Goal: Obtain resource: Download file/media

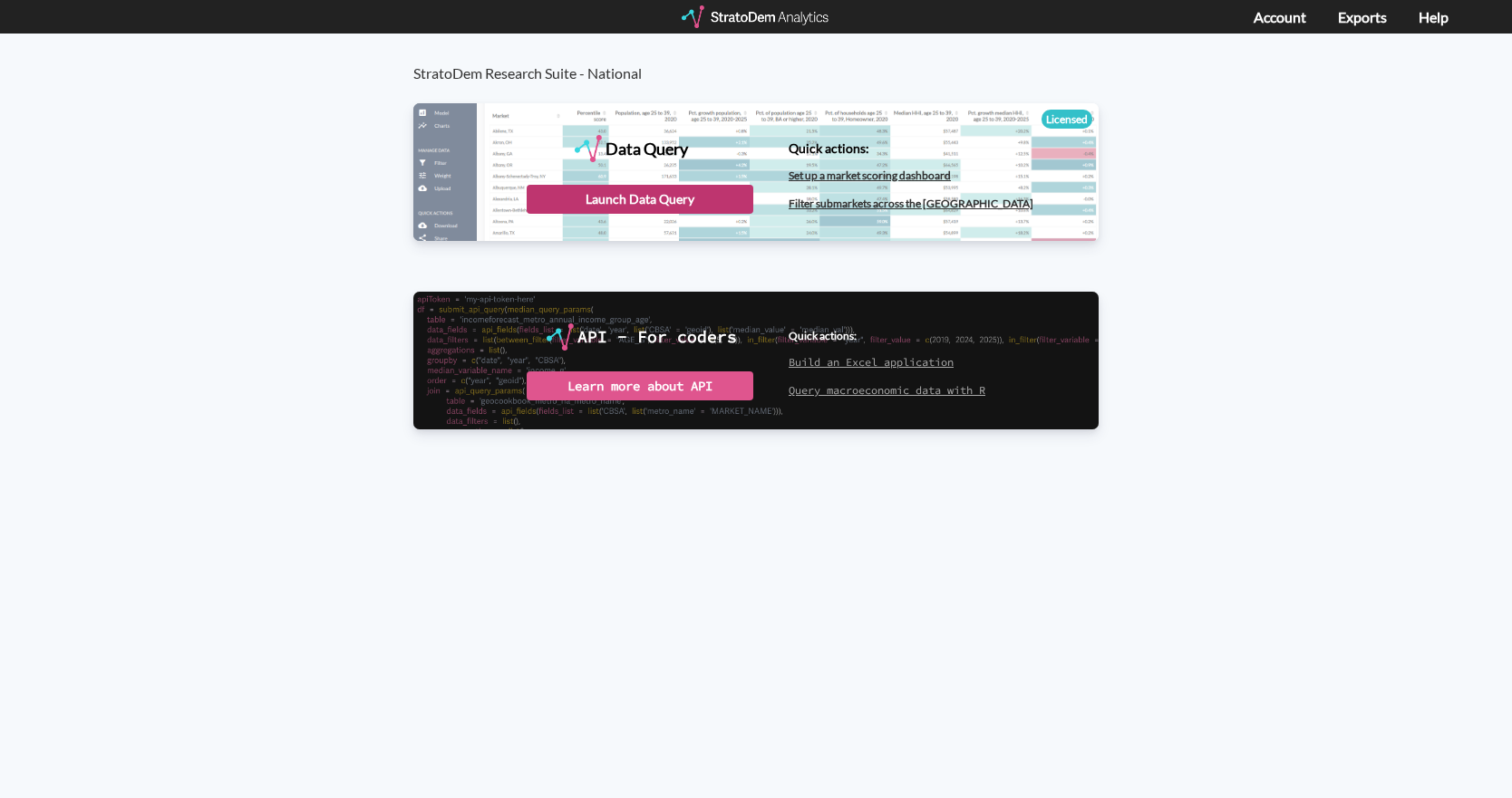
click at [610, 209] on div "Launch Data Query" at bounding box center [640, 199] width 226 height 29
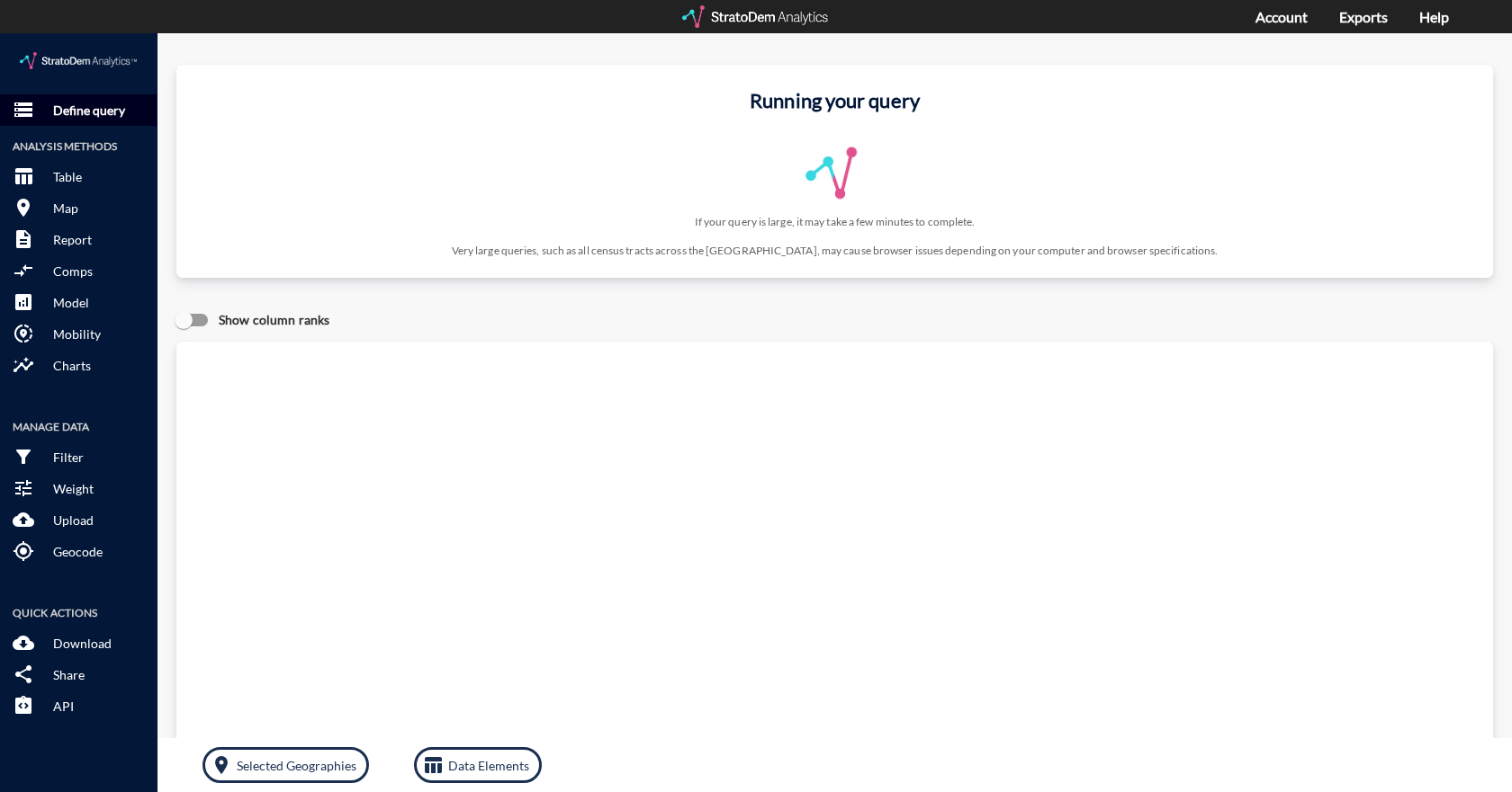
click p "Define query"
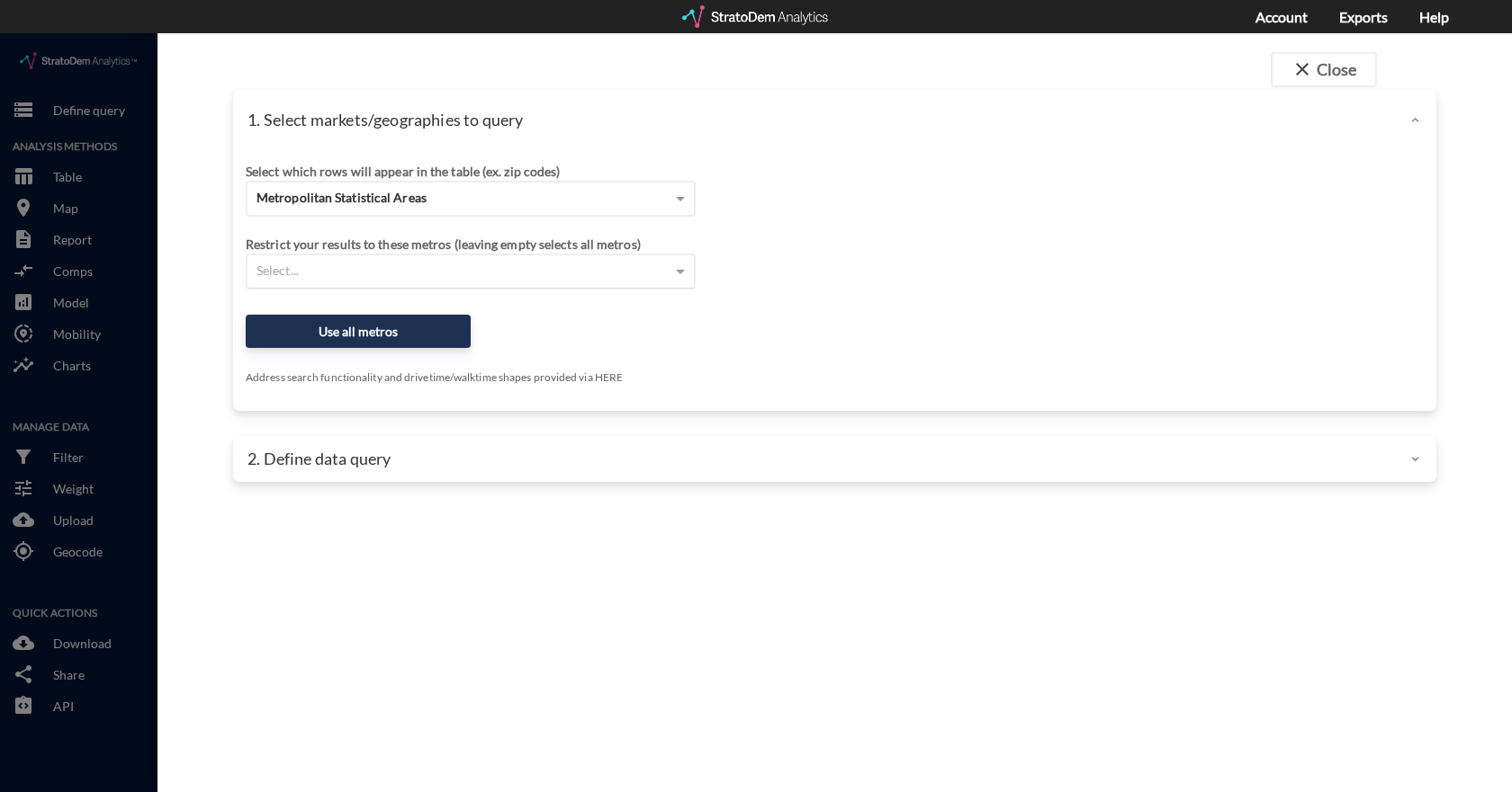
click div "Select..."
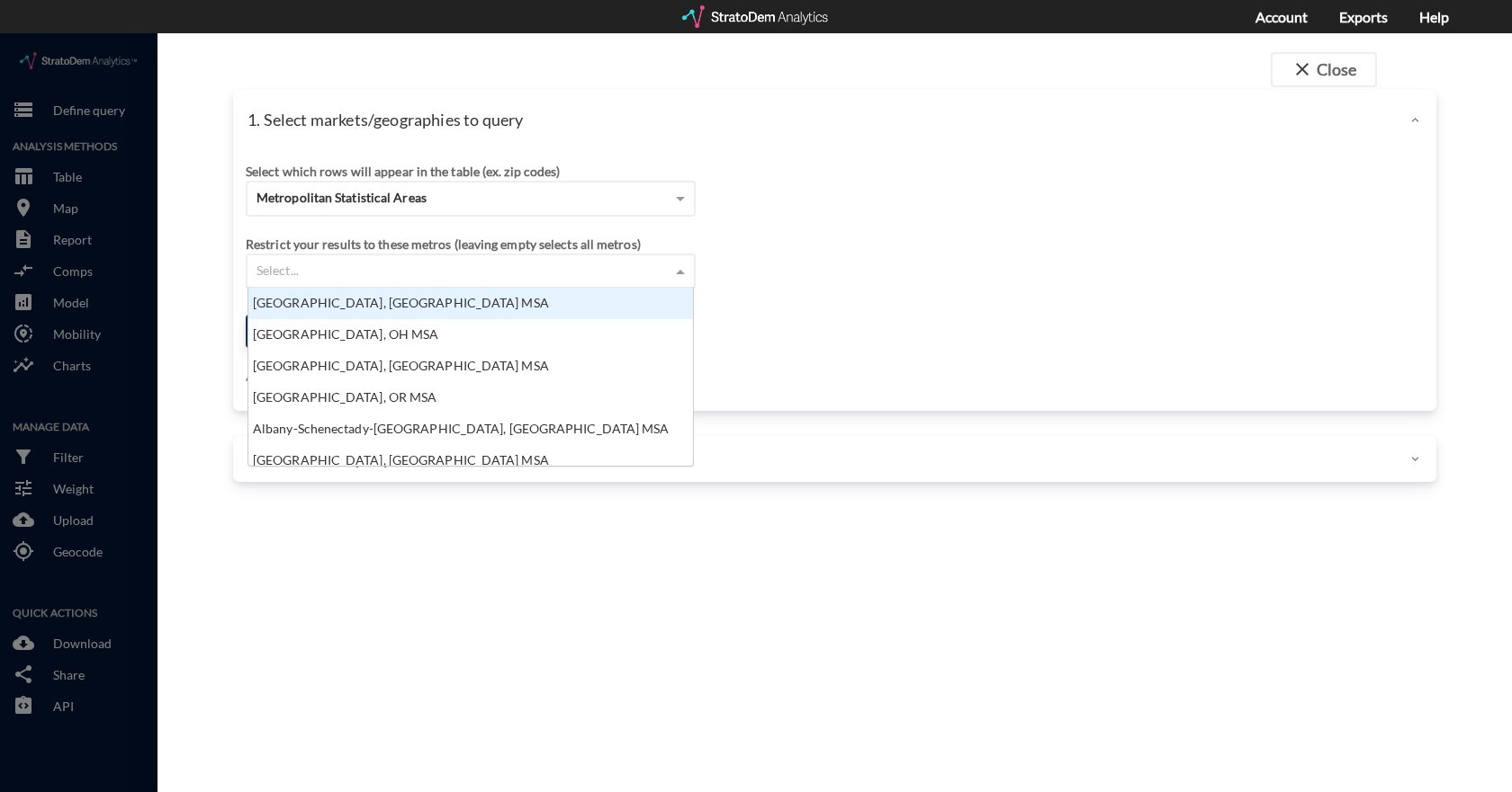
scroll to position [165, 434]
click div "Select..."
click div "Metropolitan Statistical Areas"
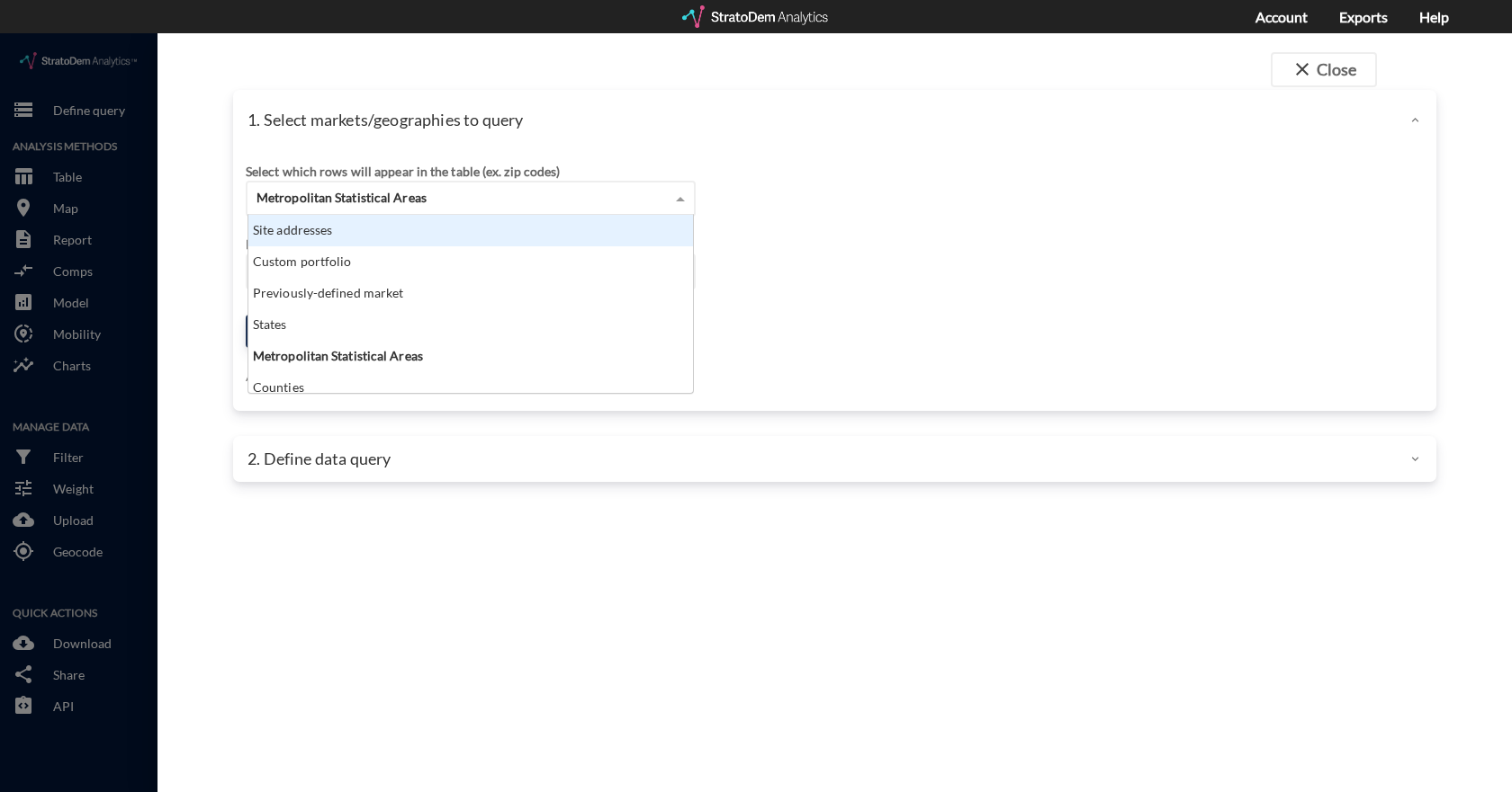
click div "Site addresses"
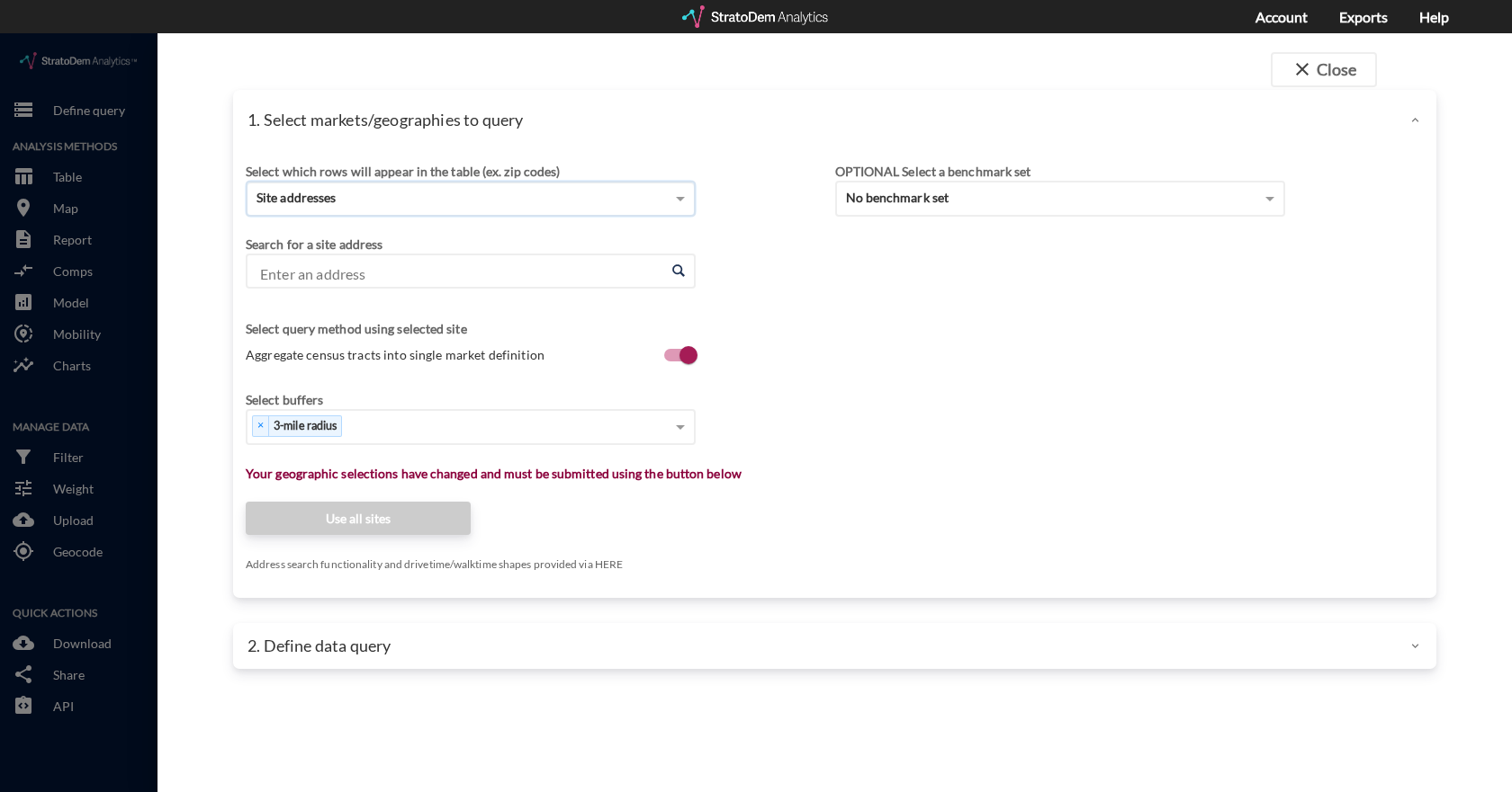
click input "Enter an address"
type input "2"
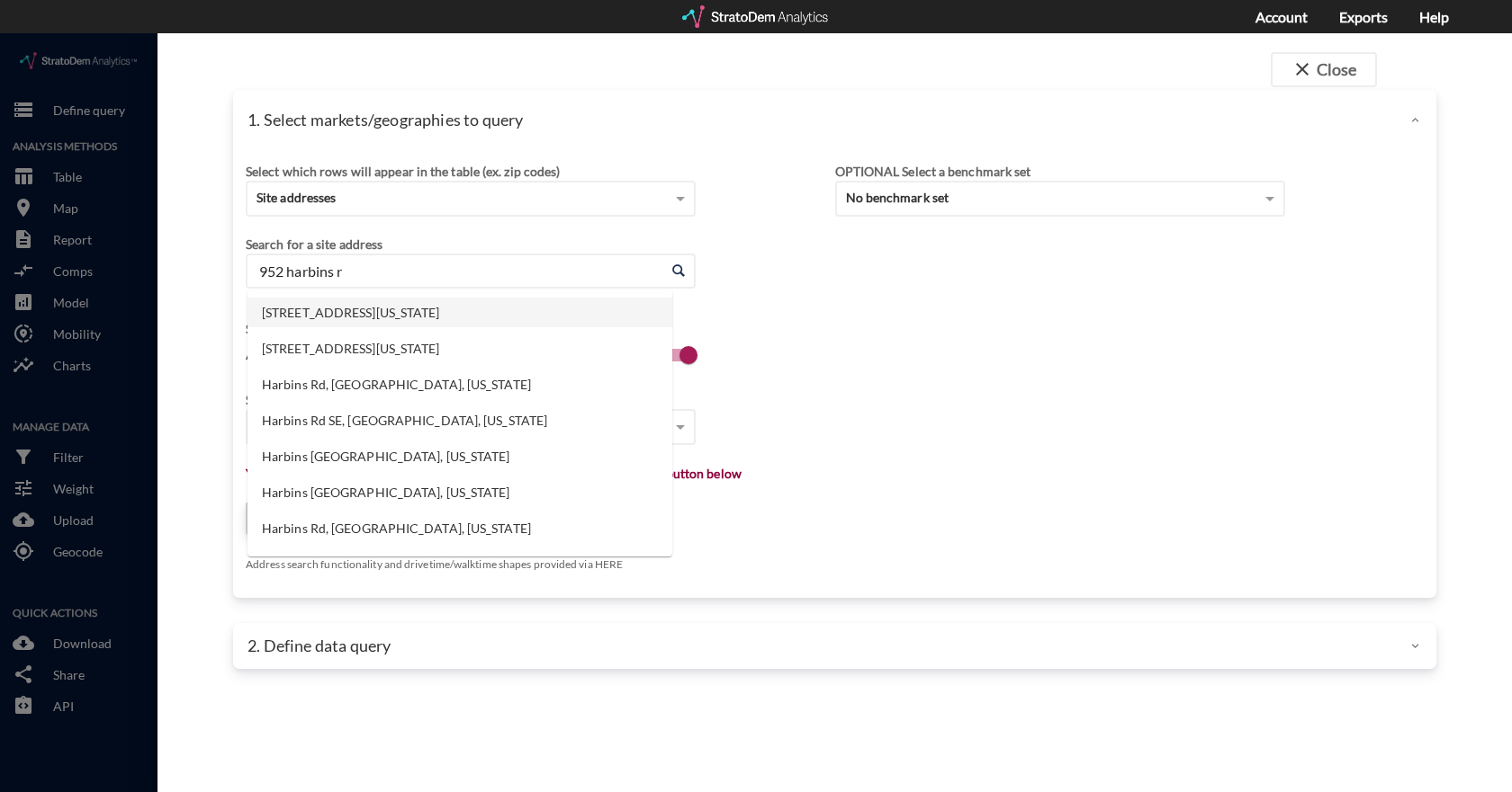
click li "952 Harbins Rd, Dacula, Georgia"
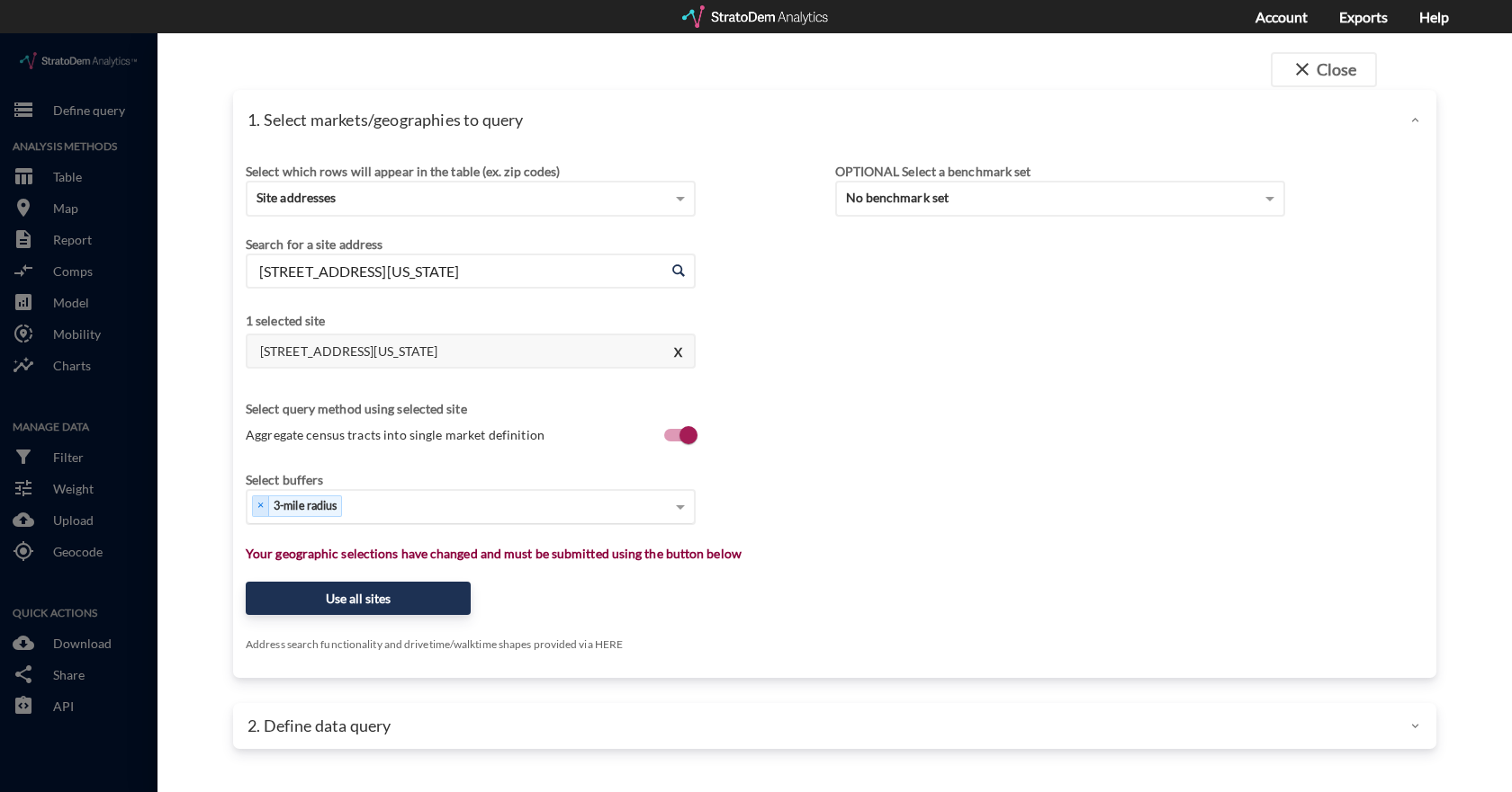
type input "952 Harbins Rd, Dacula, Georgia"
click div "Select..."
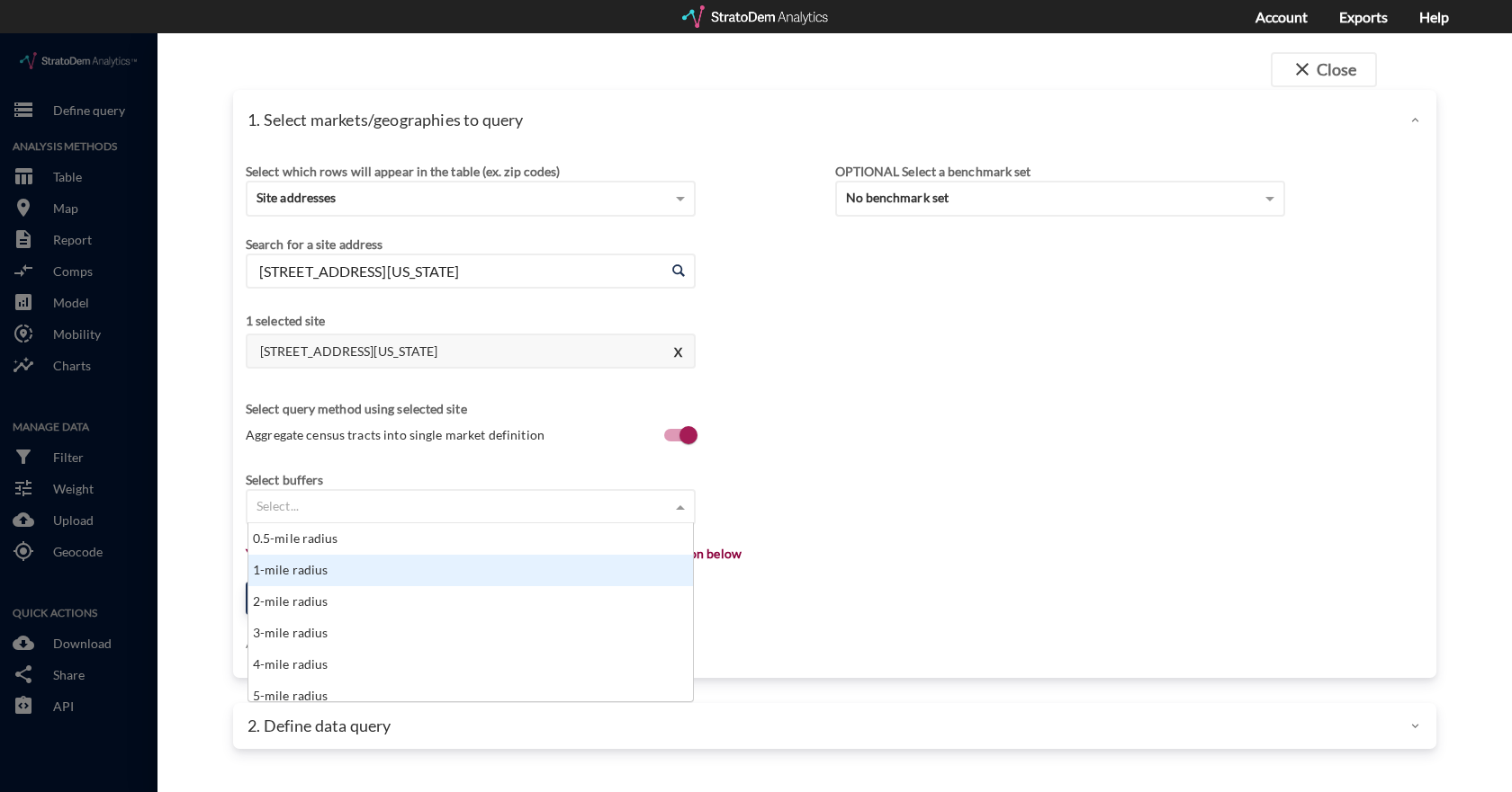
click div "1-mile radius"
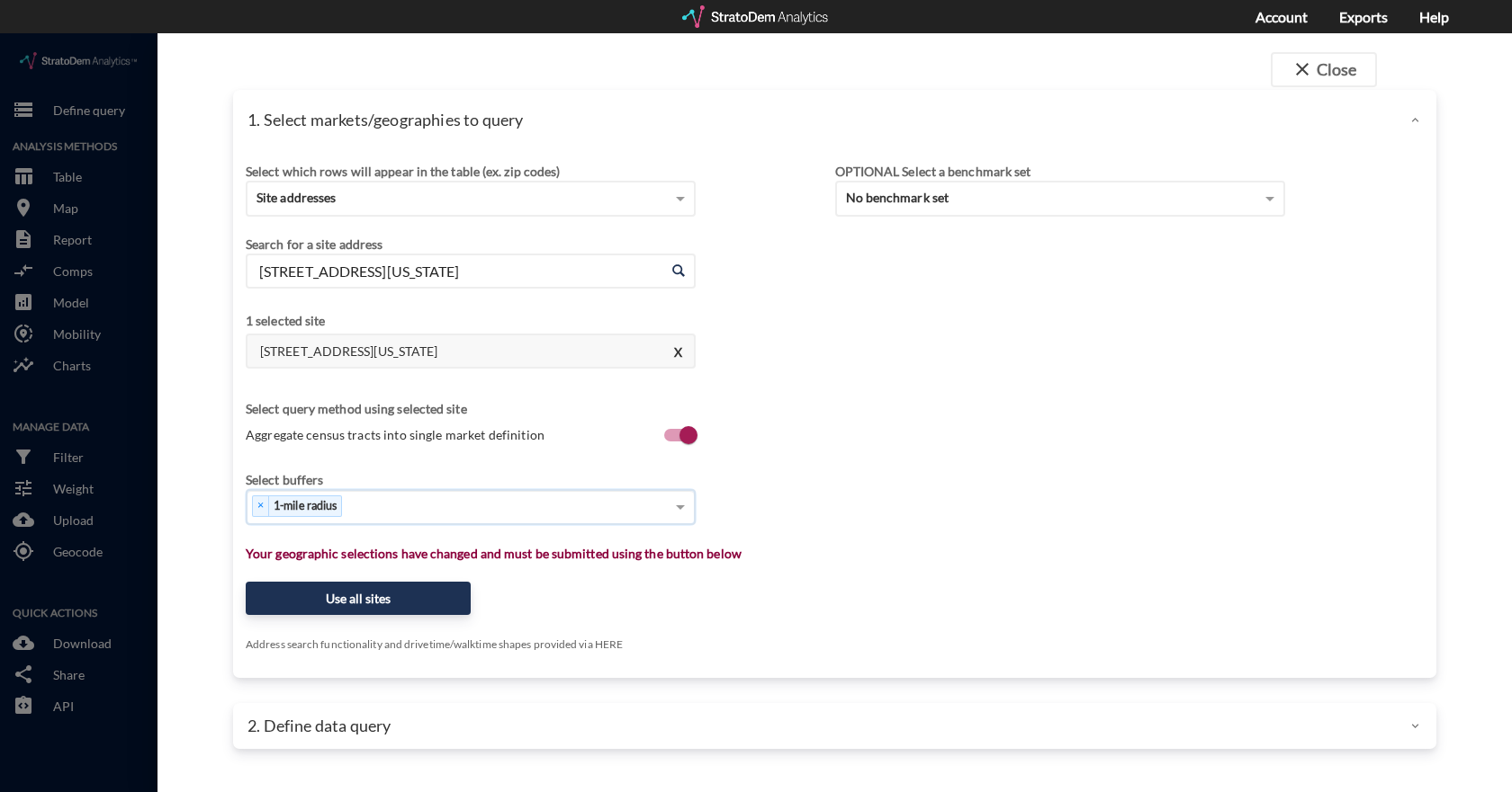
click div "× 1-mile radius"
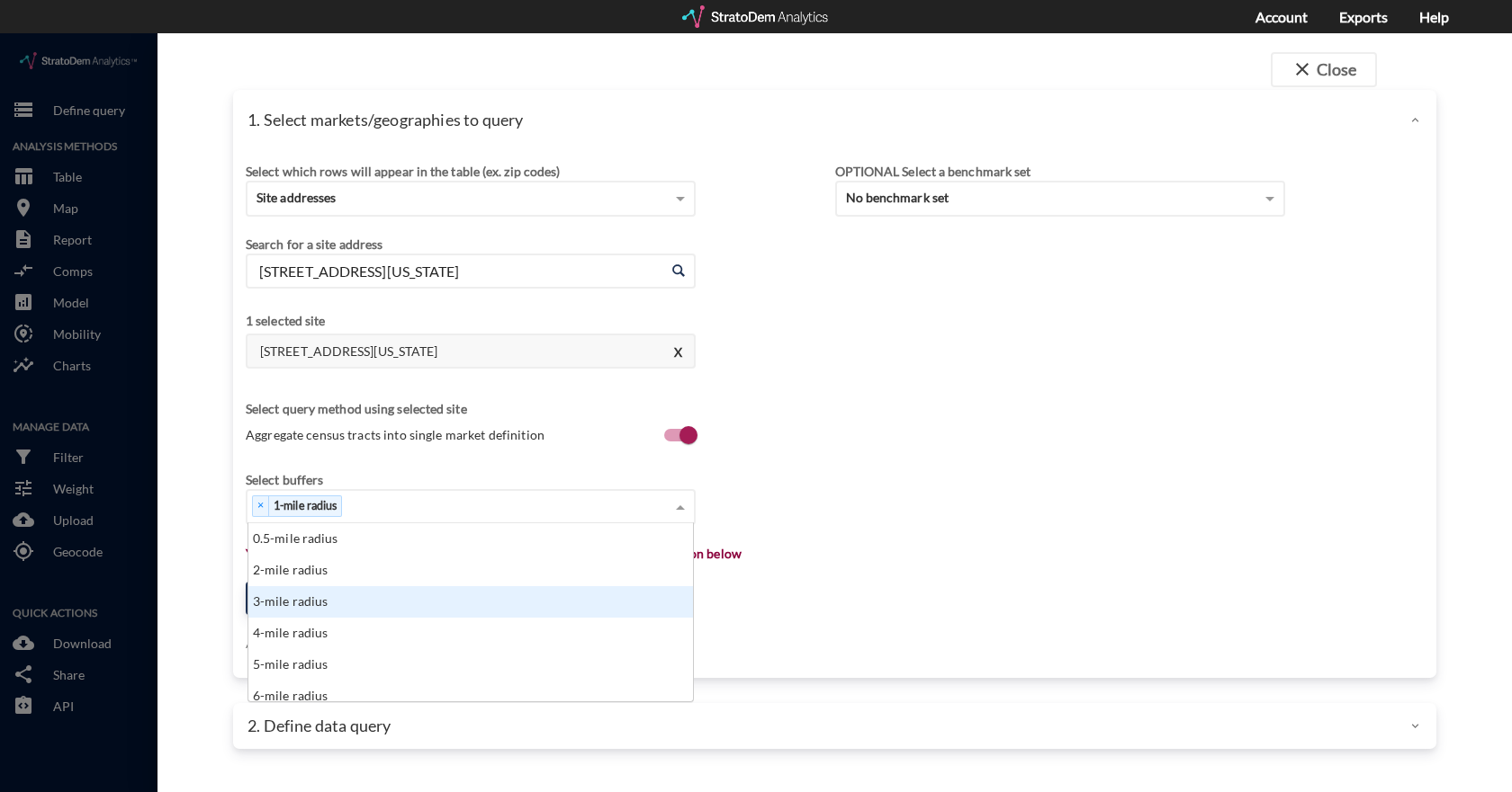
click div "3-mile radius"
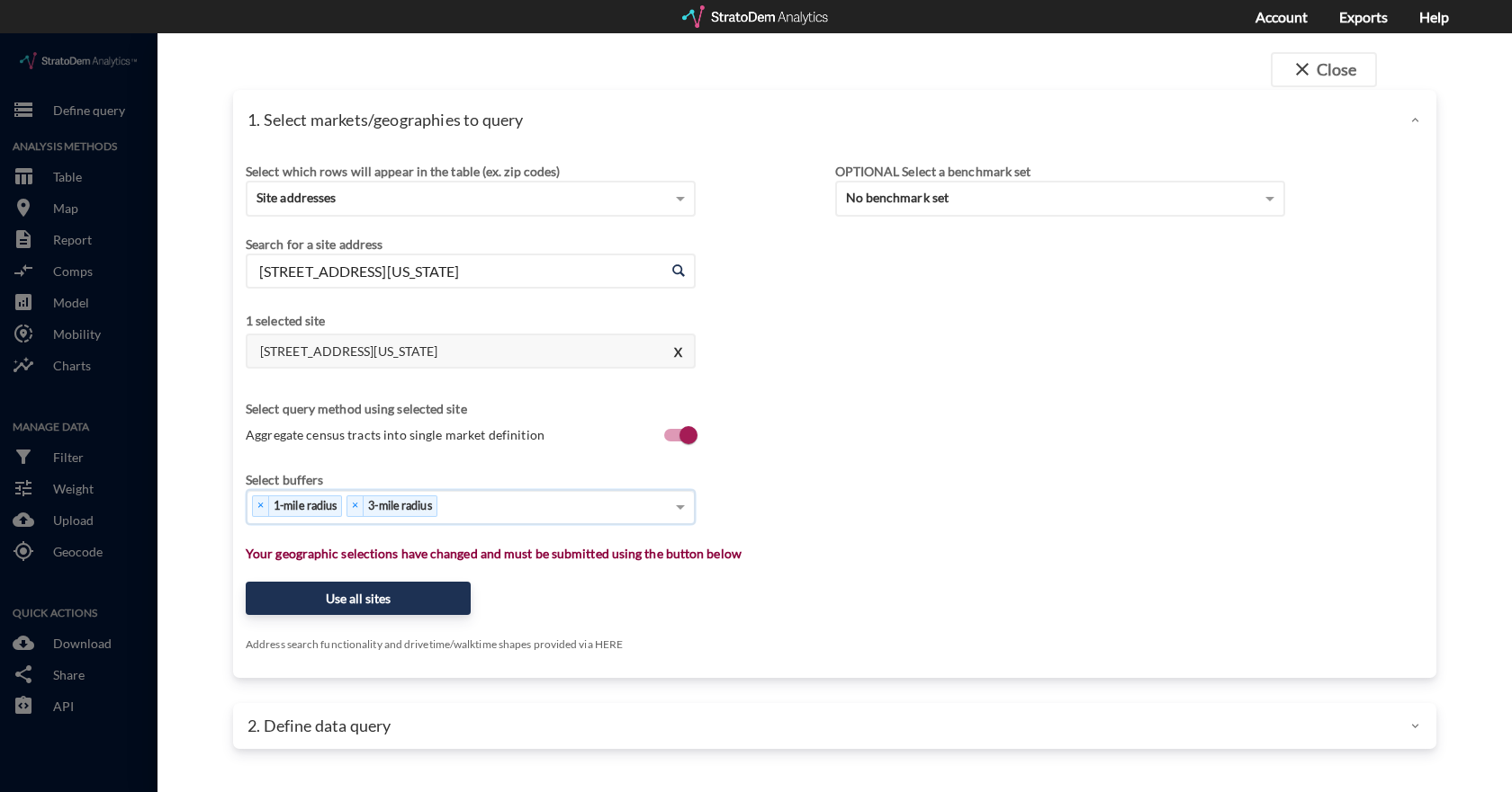
click div "× 1-mile radius × 3-mile radius"
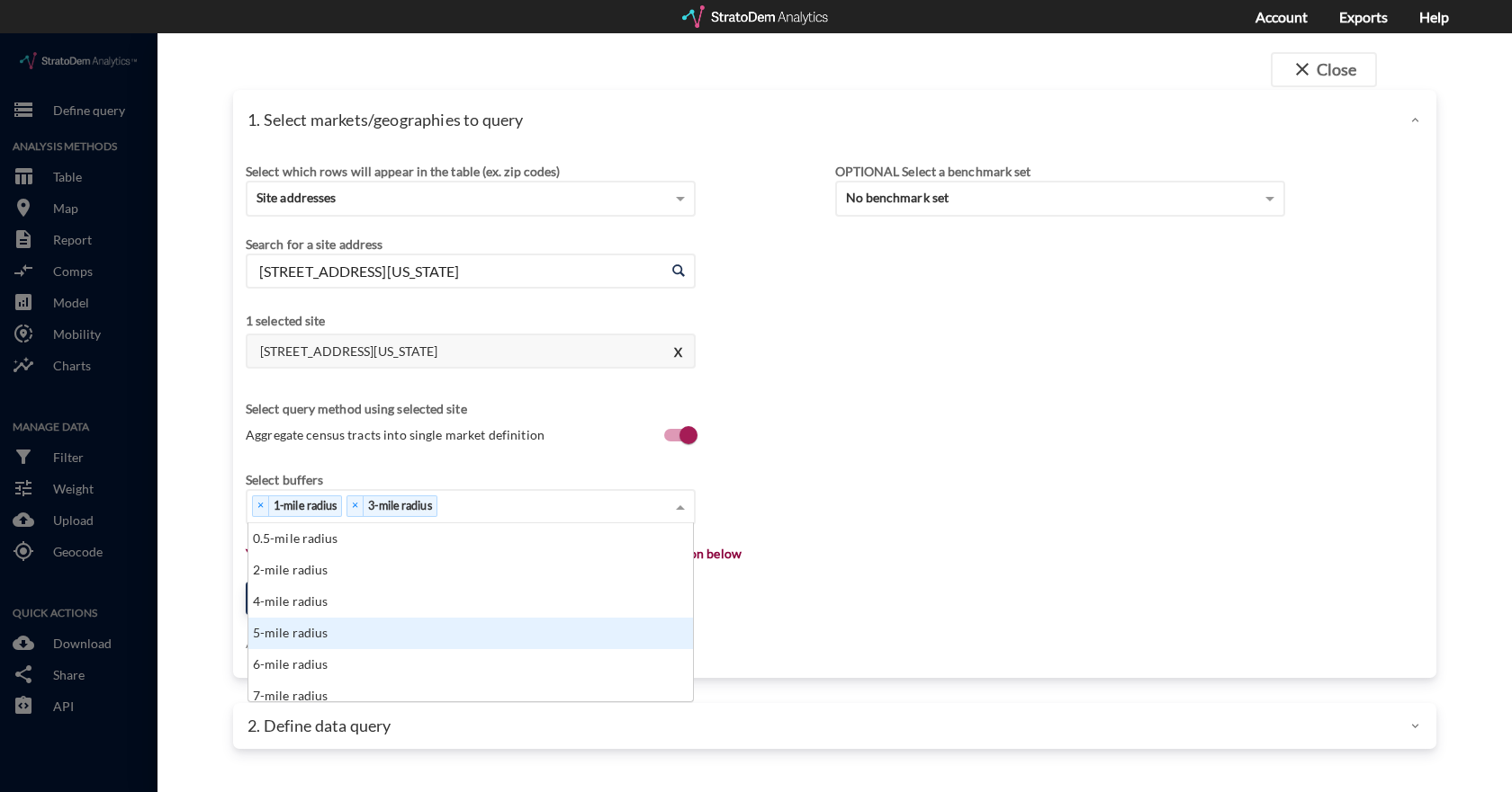
click div "5-mile radius"
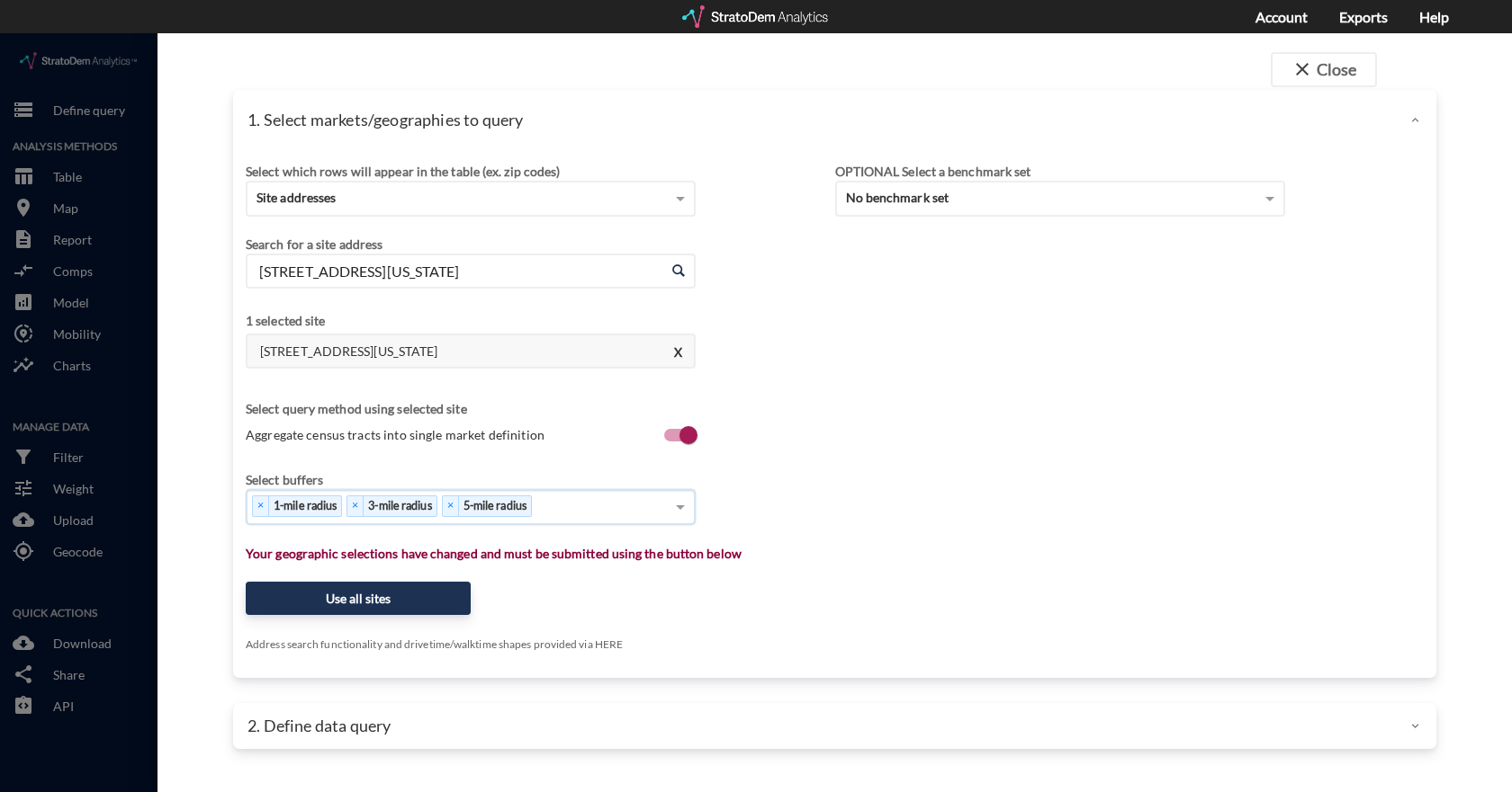
click div "× 1-mile radius × 3-mile radius × 5-mile radius"
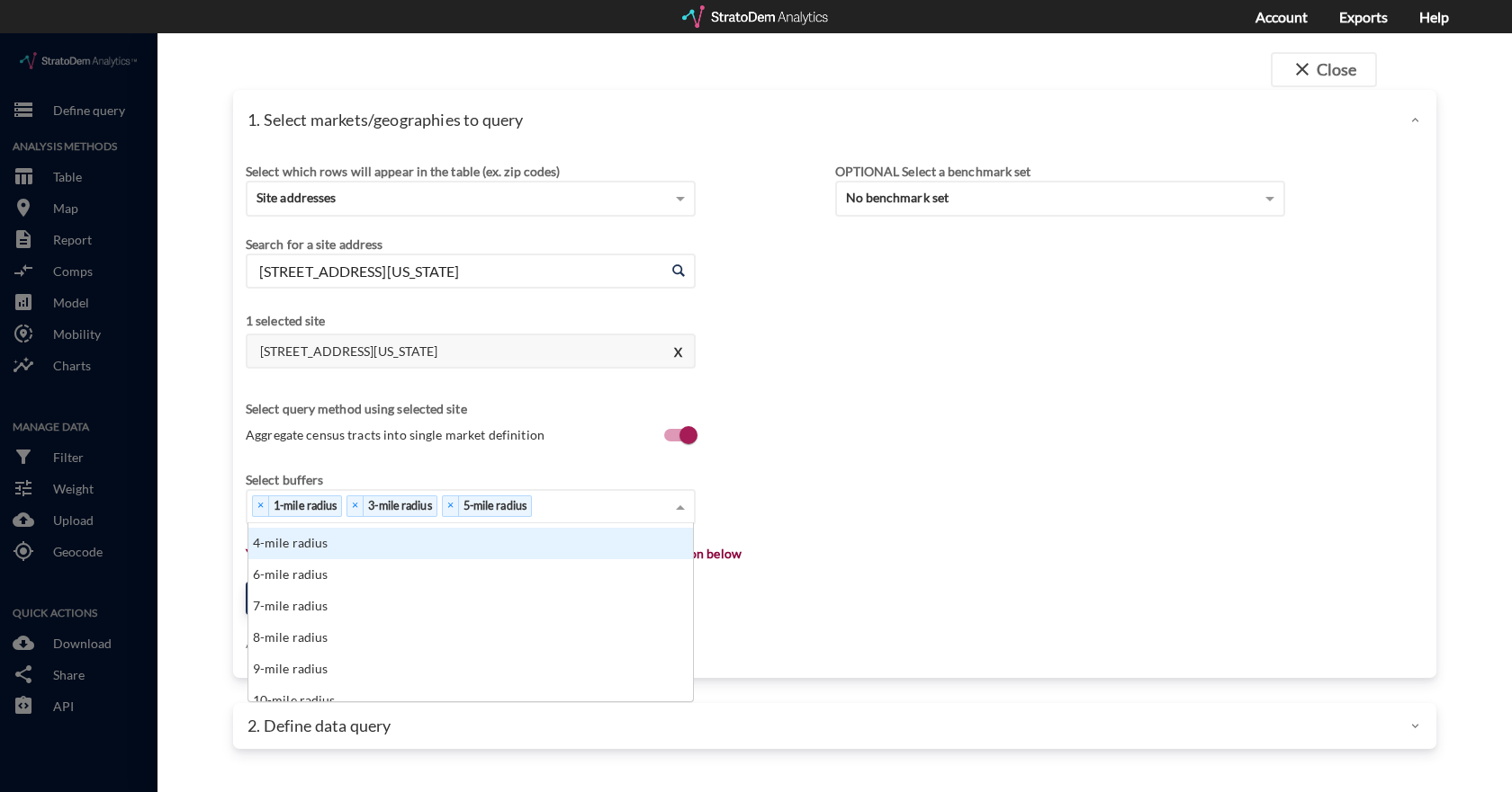
scroll to position [90, 0]
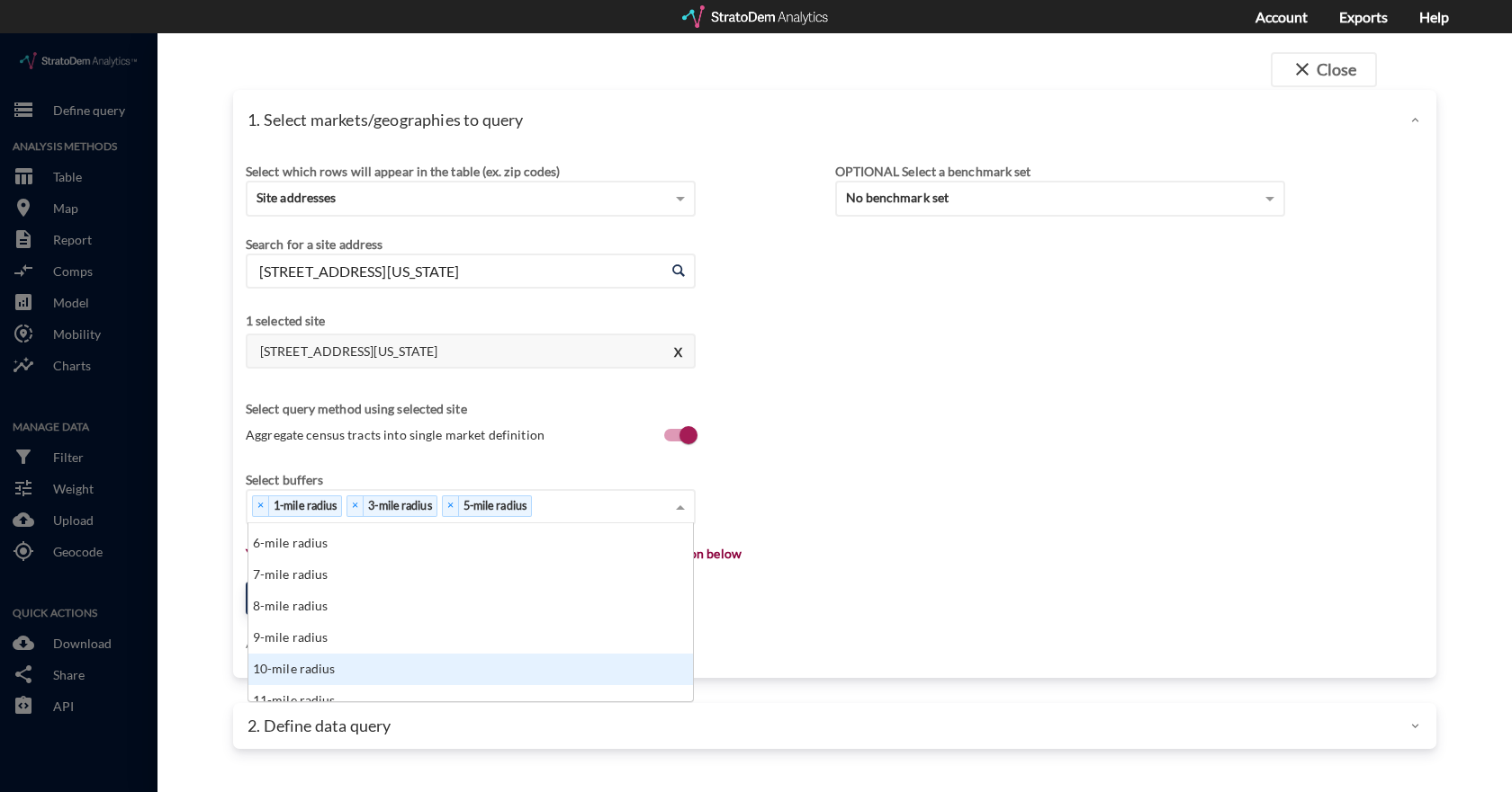
click div "10-mile radius"
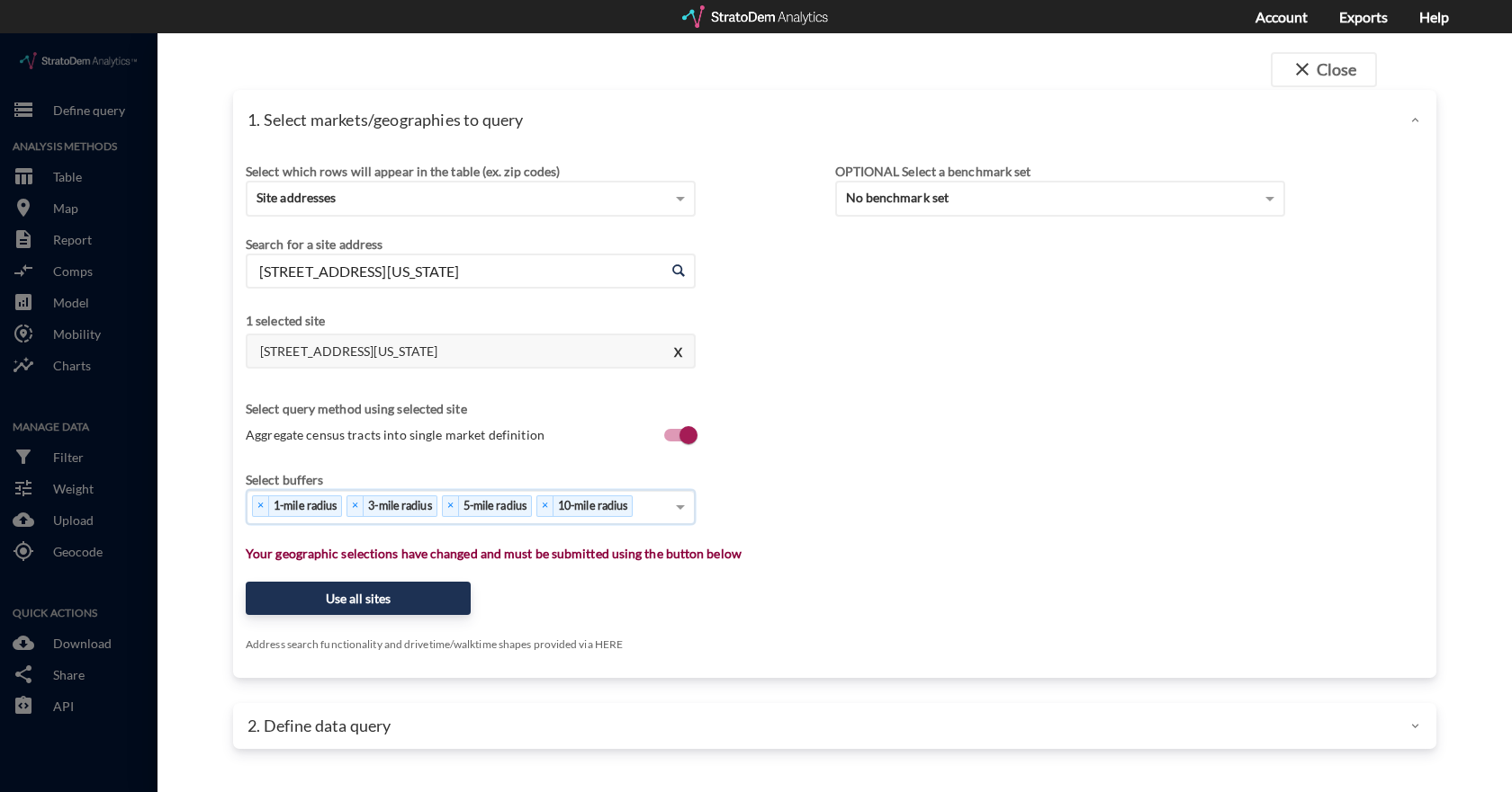
click div "Select buffers × 1-mile radius × 3-mile radius × 5-mile radius × 10-mile radius"
click button "Use all sites"
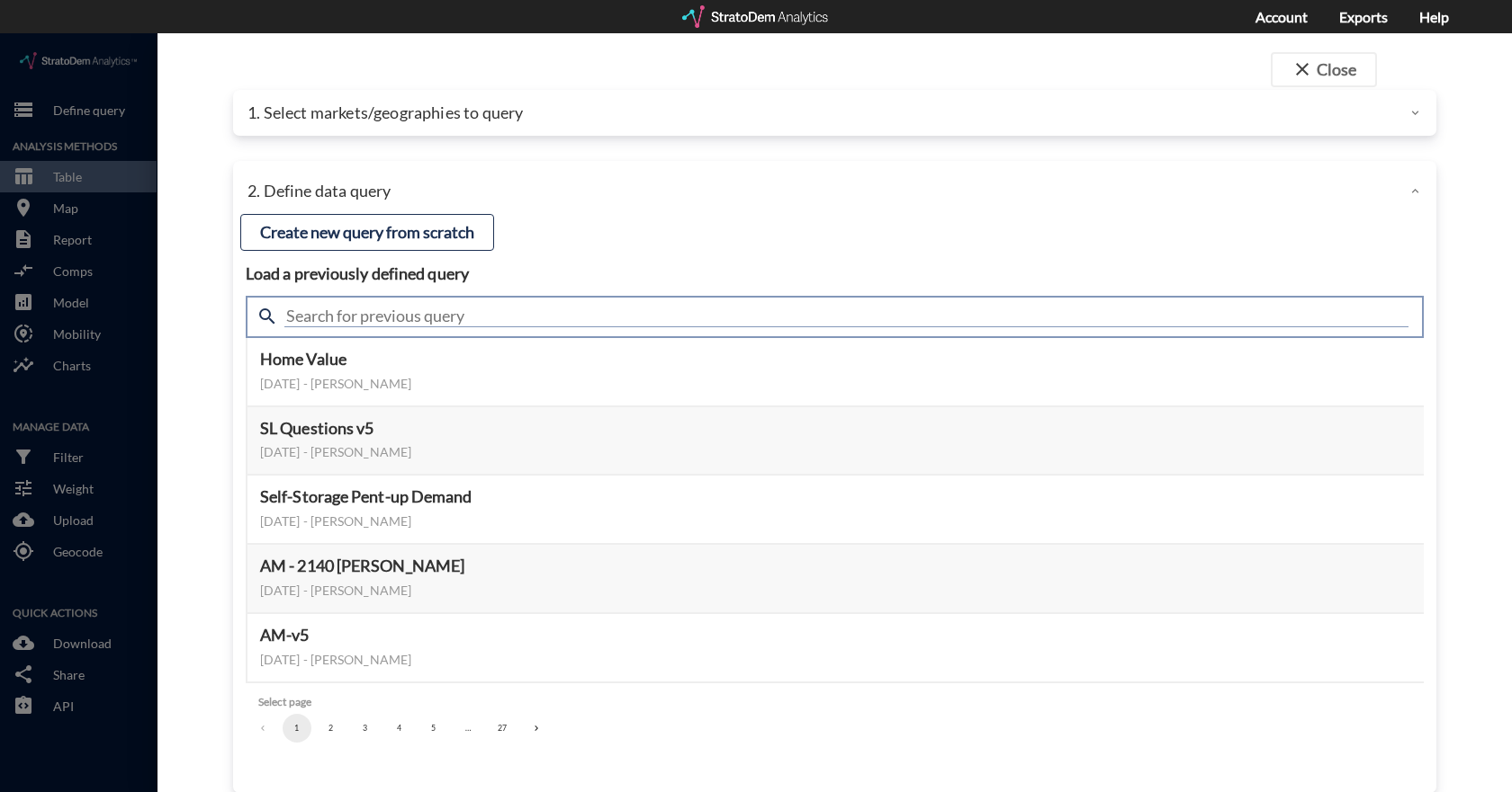
click input "text"
type input "housing demand"
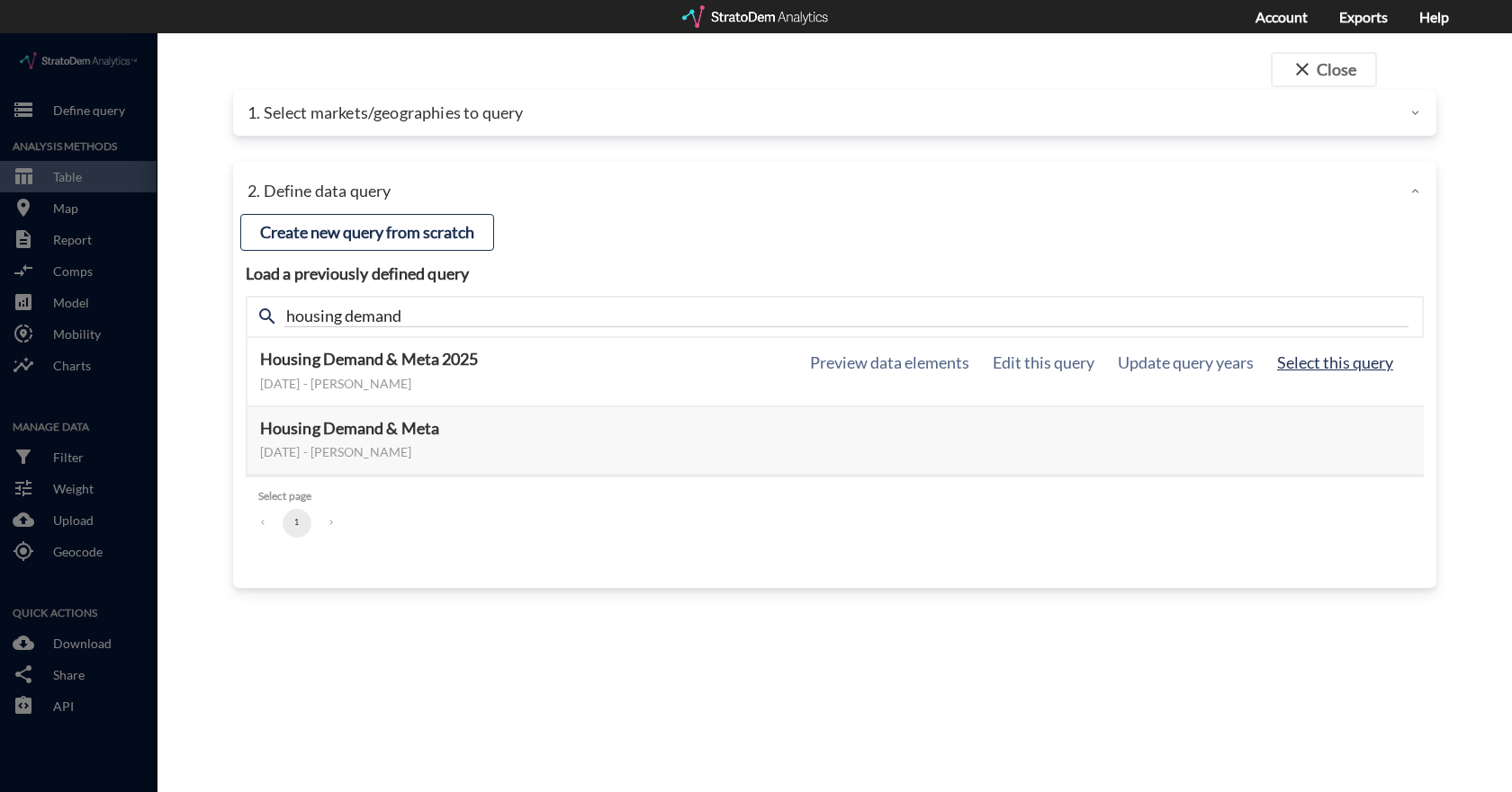
click button "Select this query"
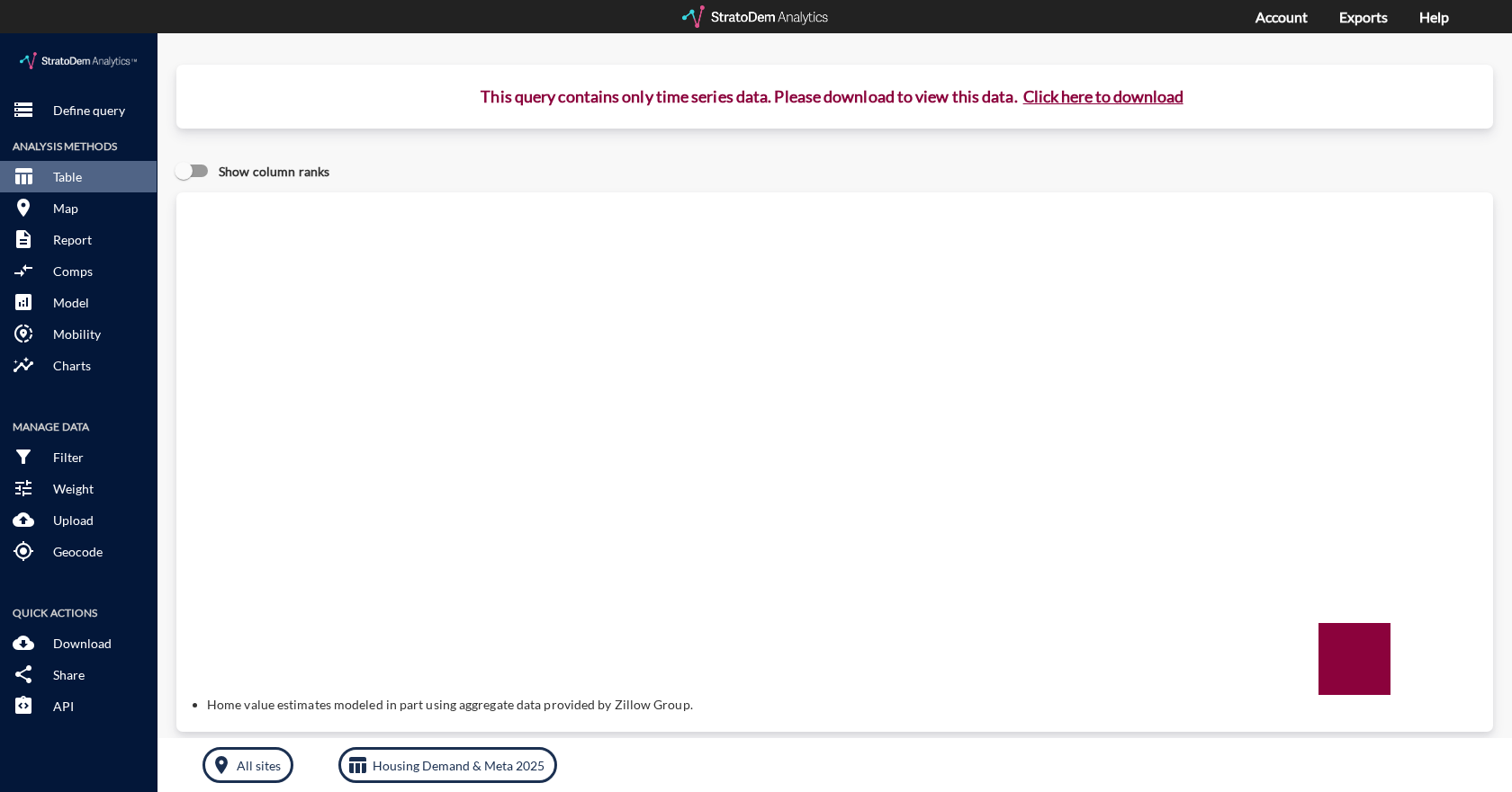
click button "Click here to download"
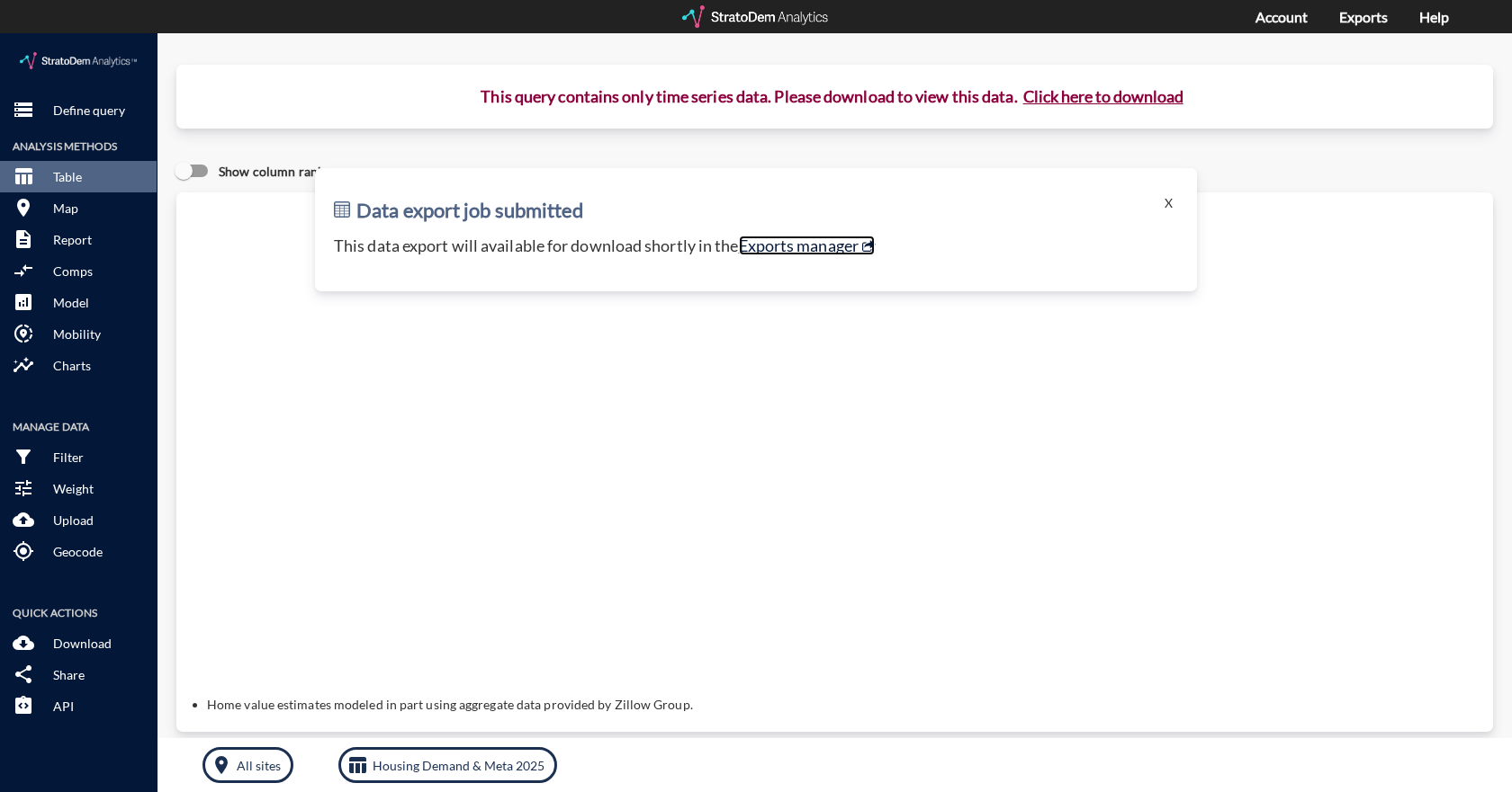
click link "Exports manager"
click p "Define query"
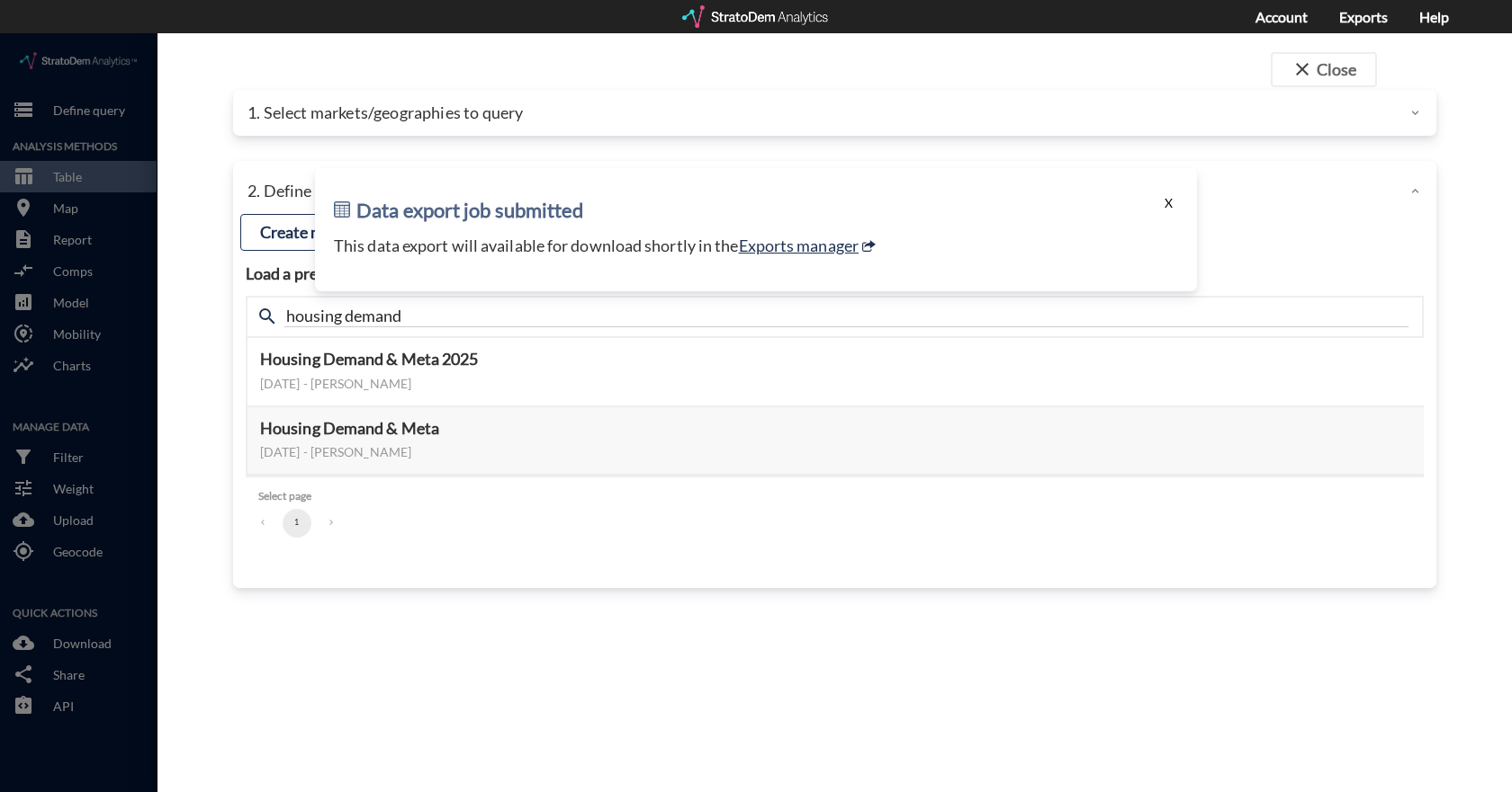
click button "X"
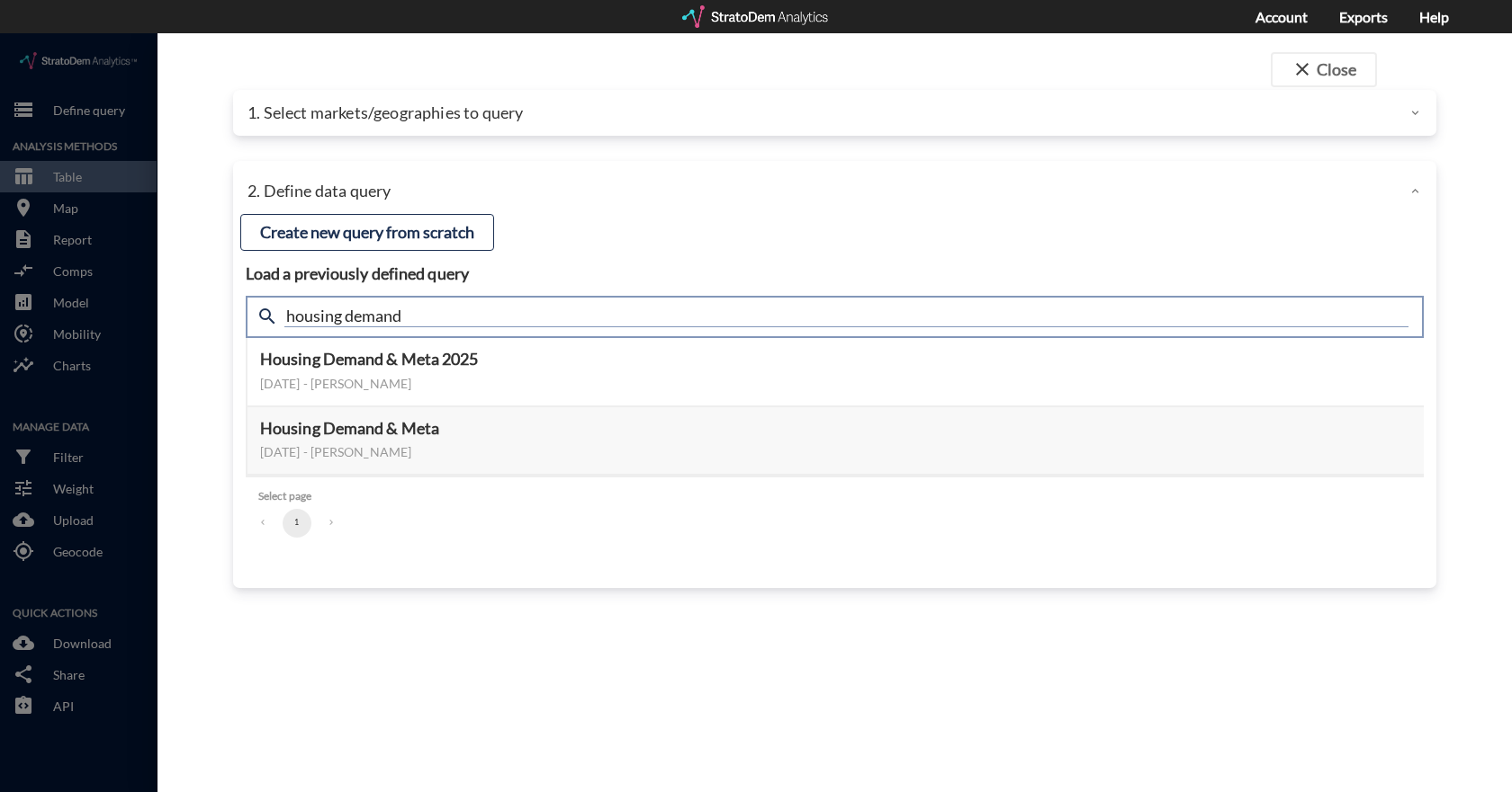
click input "housing demand"
type input "active adult"
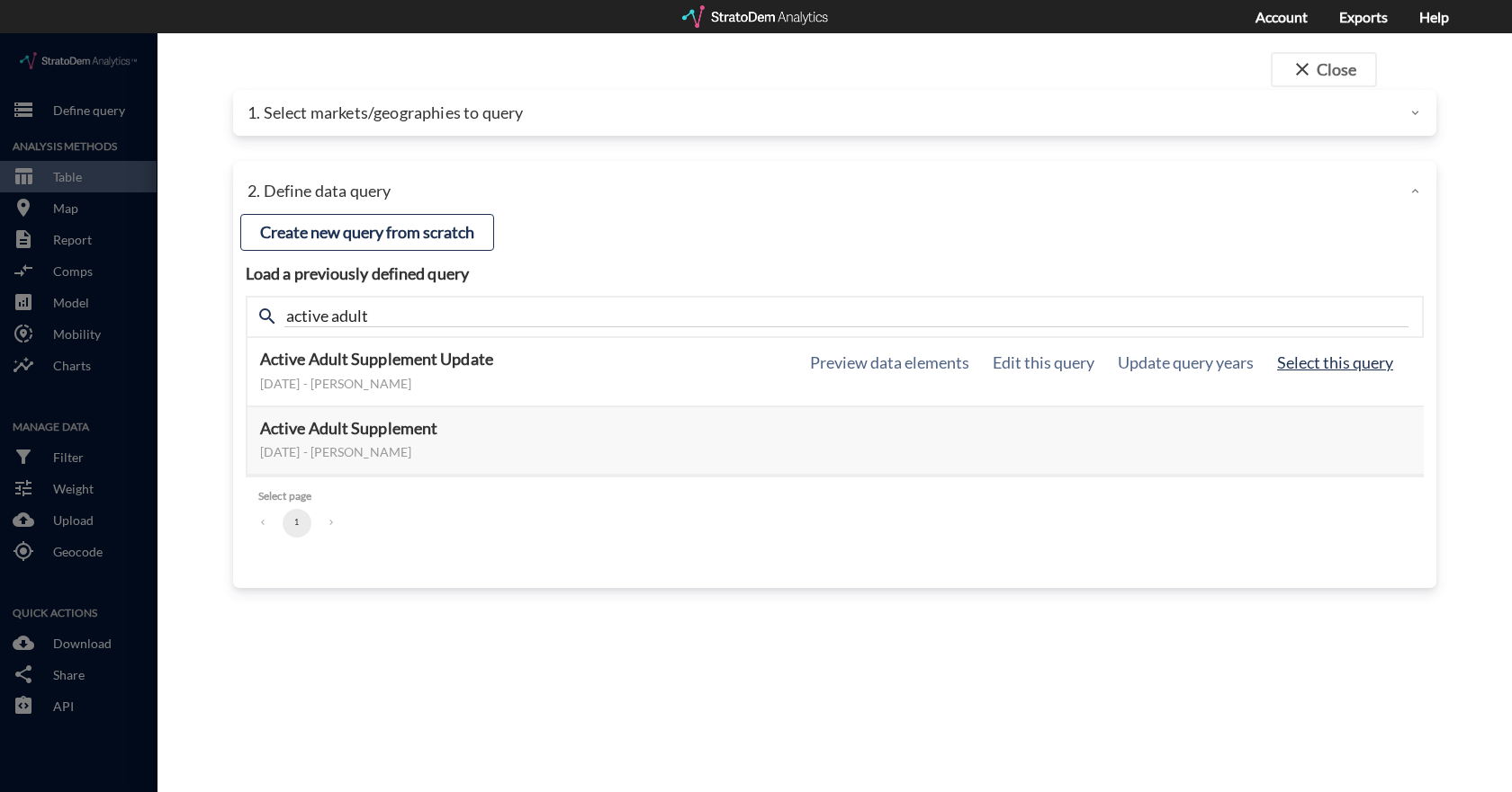
click button "Select this query"
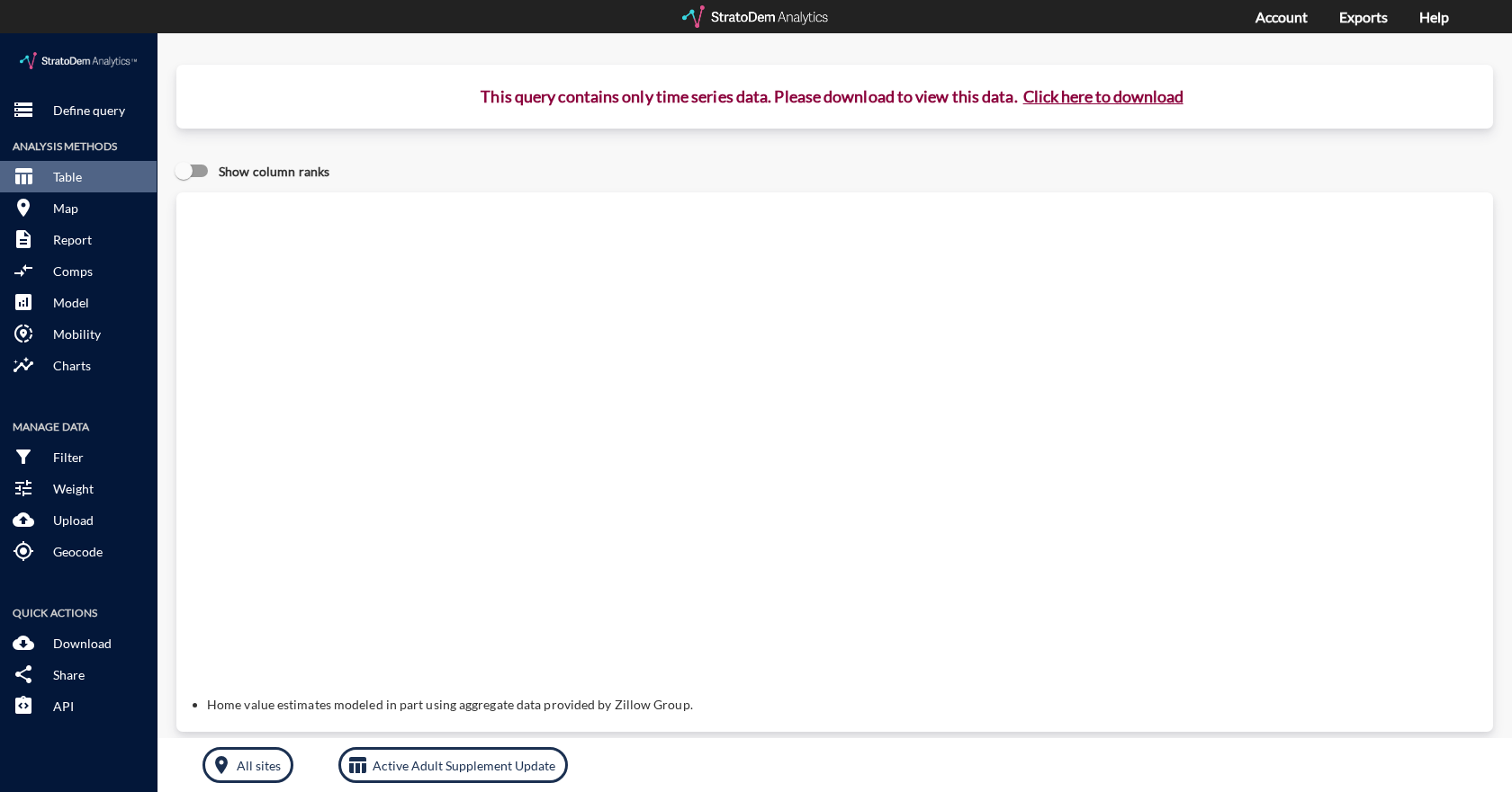
click button "Click here to download"
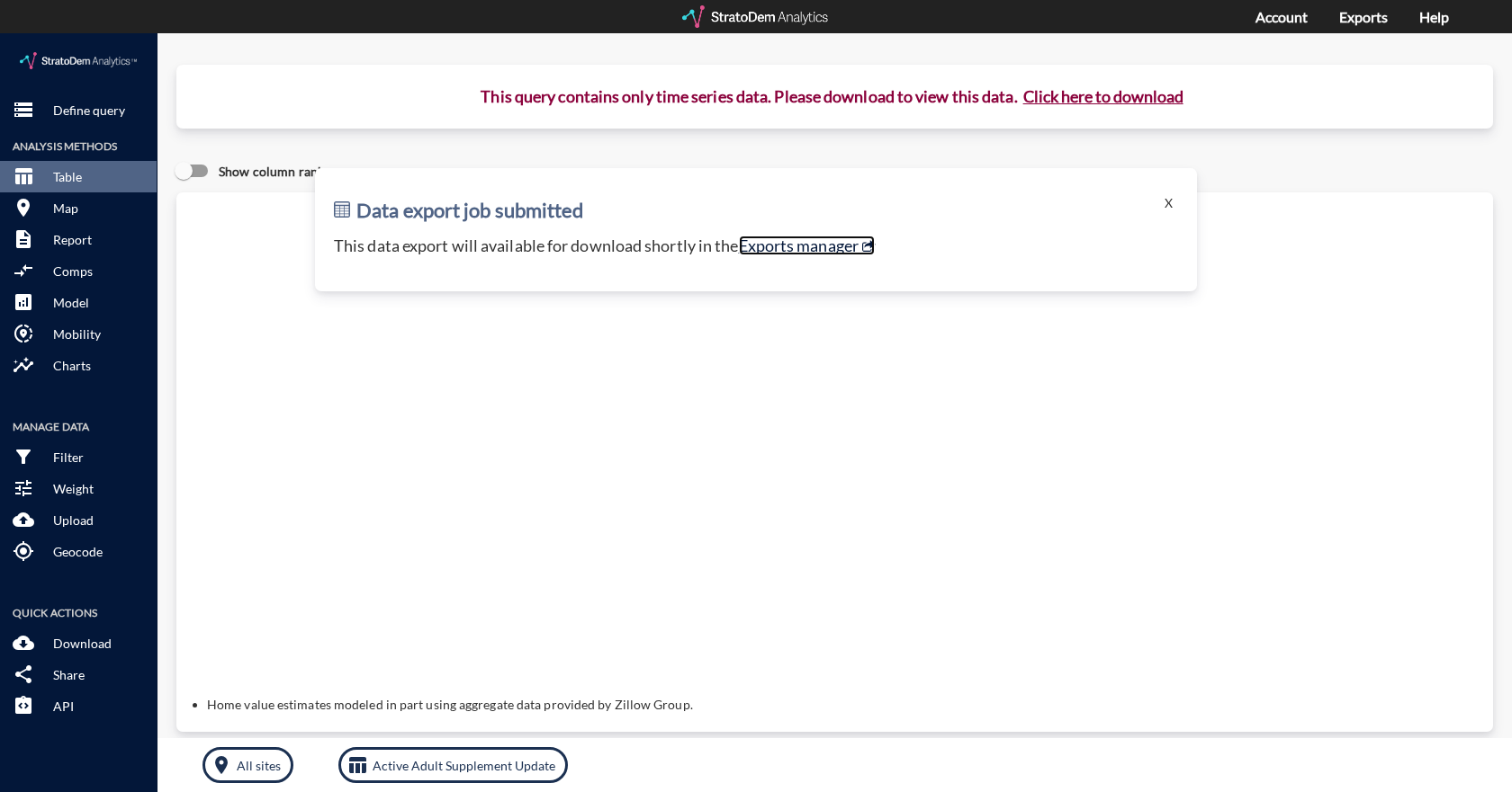
click link "Exports manager"
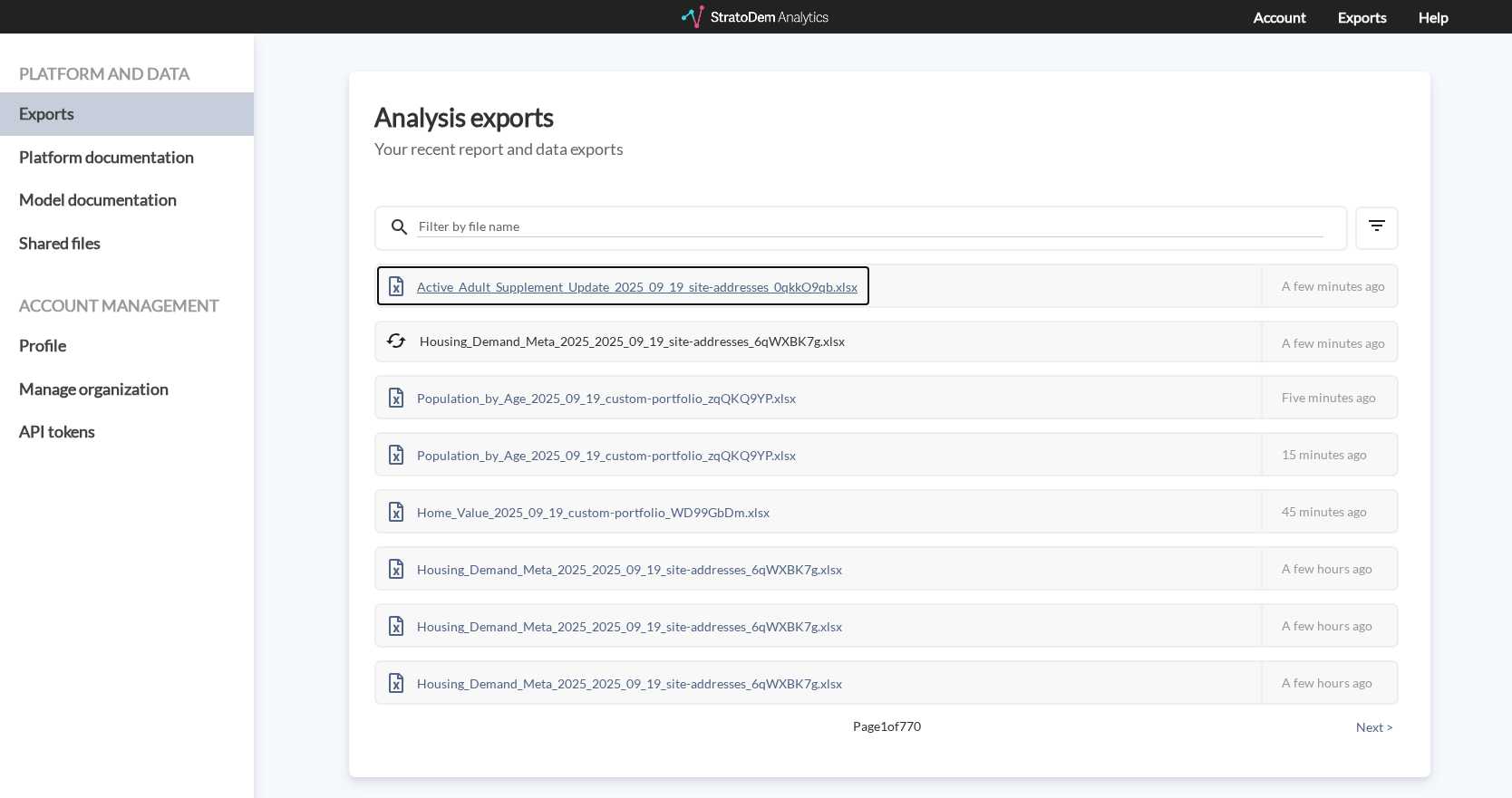
click at [673, 287] on div "Active_Adult_Supplement_Update_2025_09_19_site-addresses_0qkkO9qb.xlsx" at bounding box center [623, 285] width 494 height 41
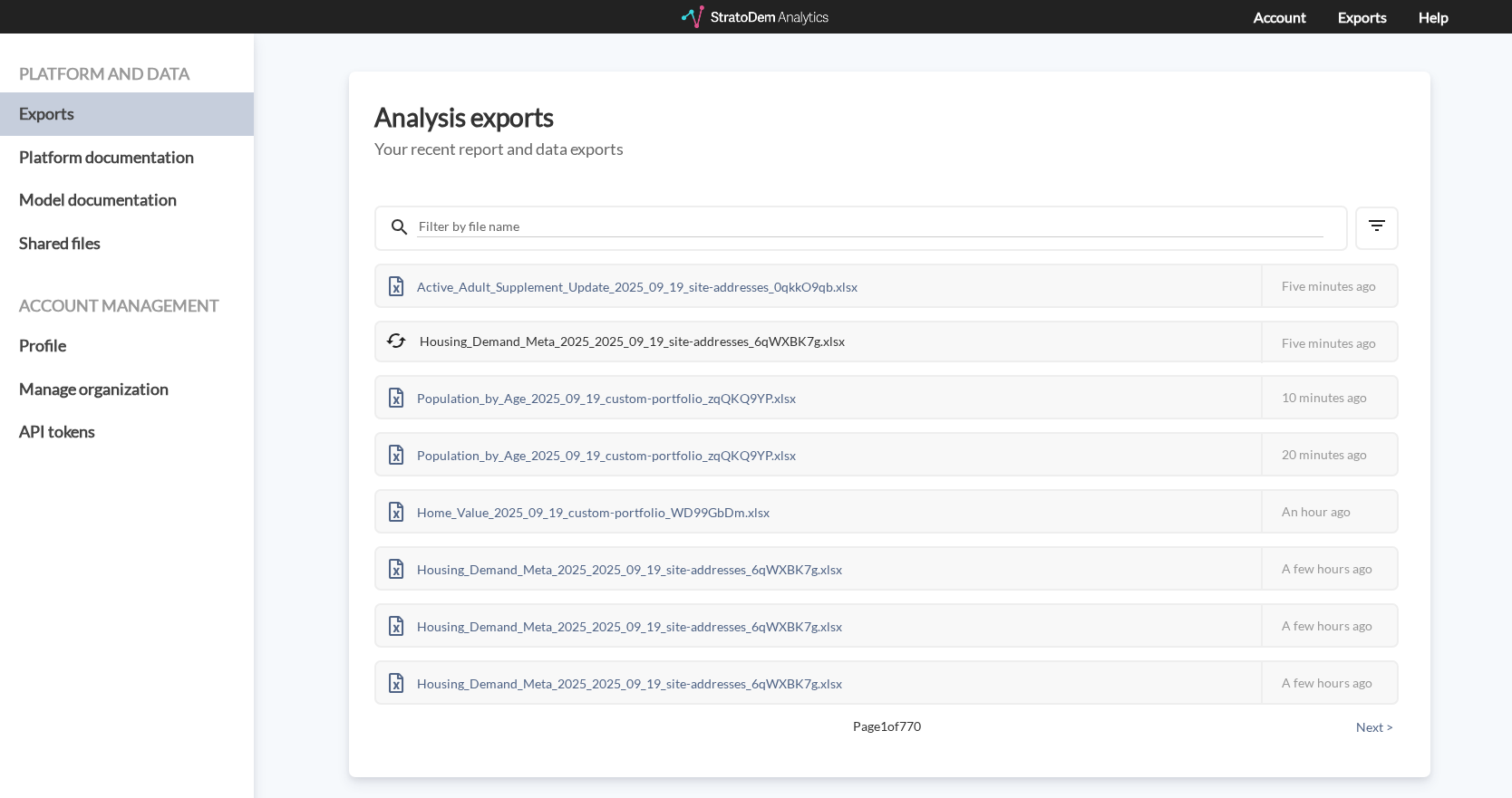
click at [608, 195] on div "Active_Adult_Supplement_Update_2025_09_19_site-addresses_0qkkO9qb.xlsx This job…" at bounding box center [889, 469] width 1031 height 553
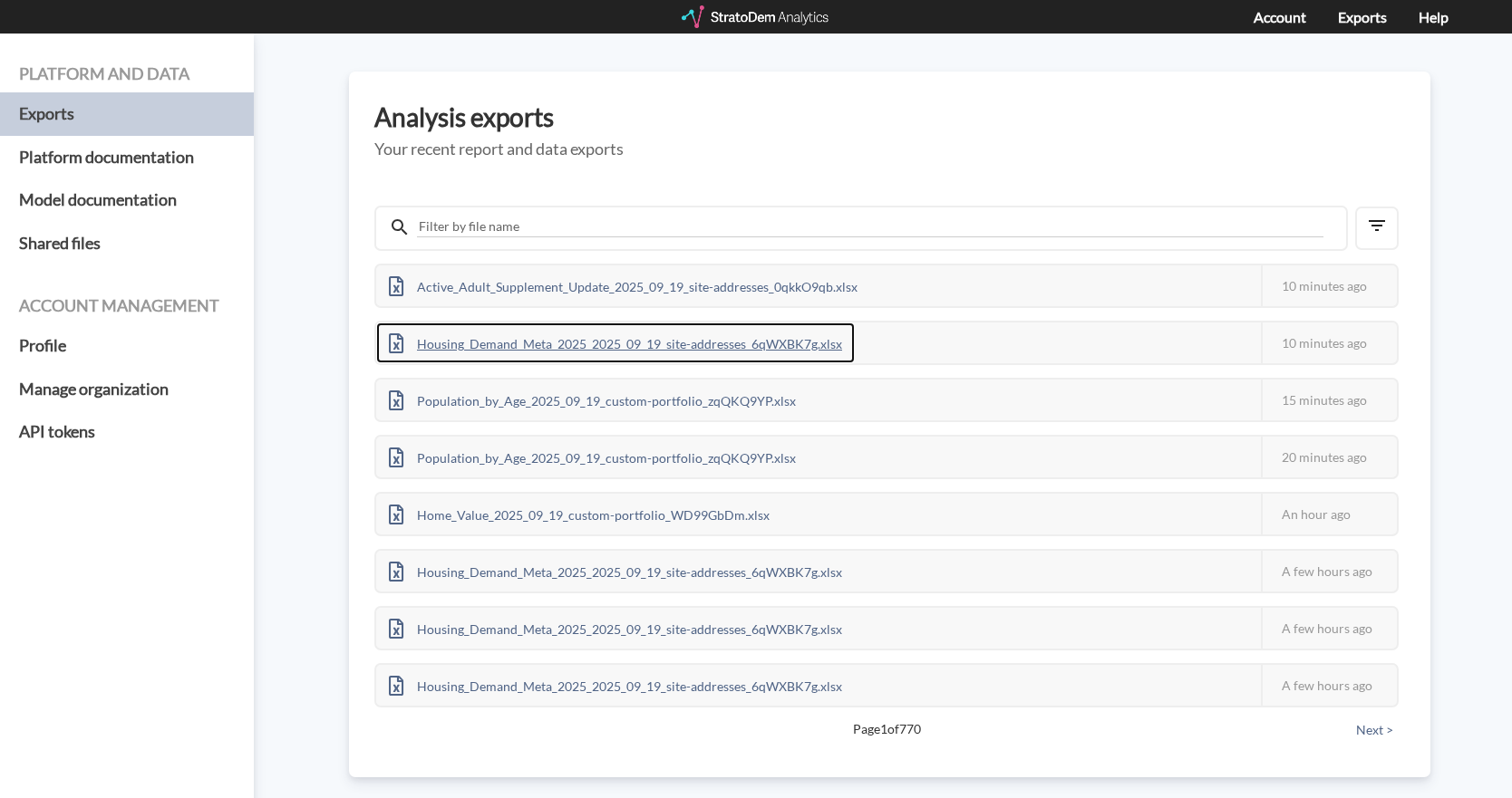
click at [478, 344] on div "Housing_Demand_Meta_2025_2025_09_19_site-addresses_6qWXBK7g.xlsx" at bounding box center [615, 342] width 479 height 41
